Goal: Information Seeking & Learning: Understand process/instructions

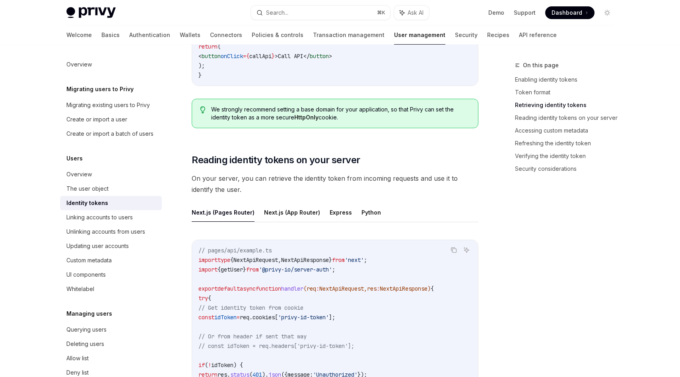
scroll to position [932, 0]
click at [279, 206] on button "Next.js (App Router)" at bounding box center [292, 211] width 56 height 19
type textarea "*"
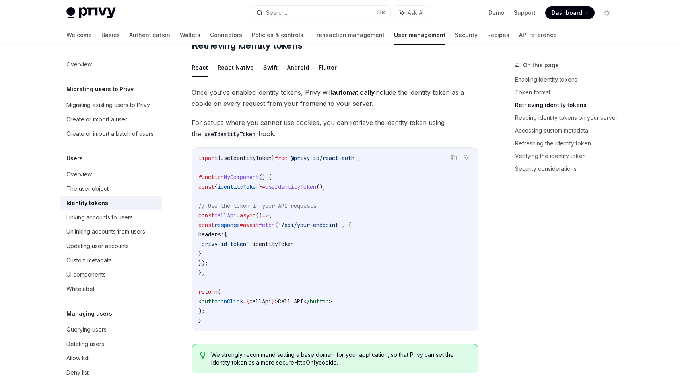
scroll to position [687, 0]
drag, startPoint x: 228, startPoint y: 244, endPoint x: 274, endPoint y: 245, distance: 45.8
click at [249, 245] on span "'privy-id-token'" at bounding box center [224, 242] width 51 height 7
copy span "privy-id-token"
click at [248, 155] on span "useIdentityToken" at bounding box center [246, 157] width 51 height 7
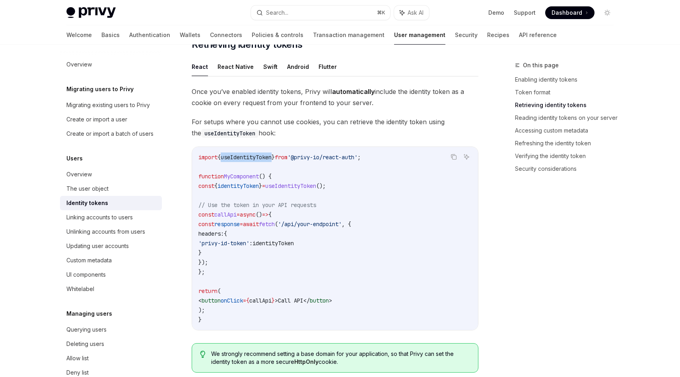
click at [248, 155] on span "useIdentityToken" at bounding box center [246, 157] width 51 height 7
copy span "useIdentityToken"
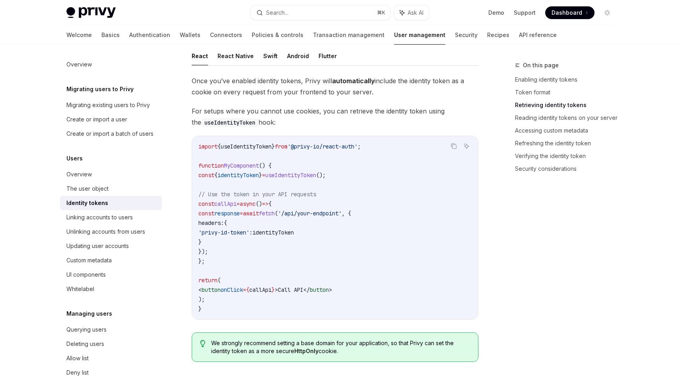
click at [259, 177] on span "identityToken" at bounding box center [238, 174] width 41 height 7
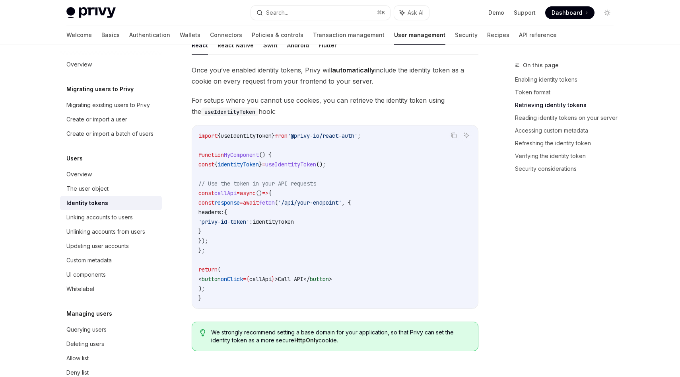
scroll to position [710, 0]
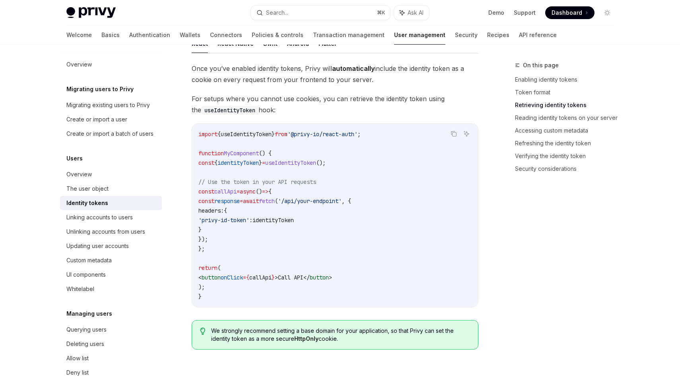
click at [310, 160] on span "useIdentityToken" at bounding box center [290, 162] width 51 height 7
drag, startPoint x: 361, startPoint y: 160, endPoint x: 206, endPoint y: 164, distance: 155.6
click at [206, 164] on code "import { useIdentityToken } from '@privy-io/react-auth' ; function MyComponent …" at bounding box center [335, 215] width 273 height 172
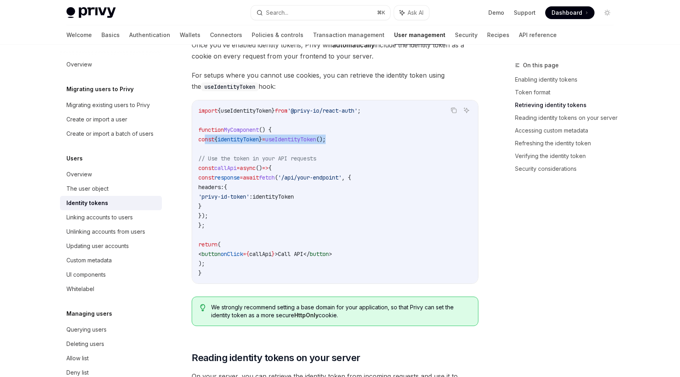
scroll to position [734, 0]
copy span "const { identityToken } = useIdentityToken ();"
